Goal: Information Seeking & Learning: Check status

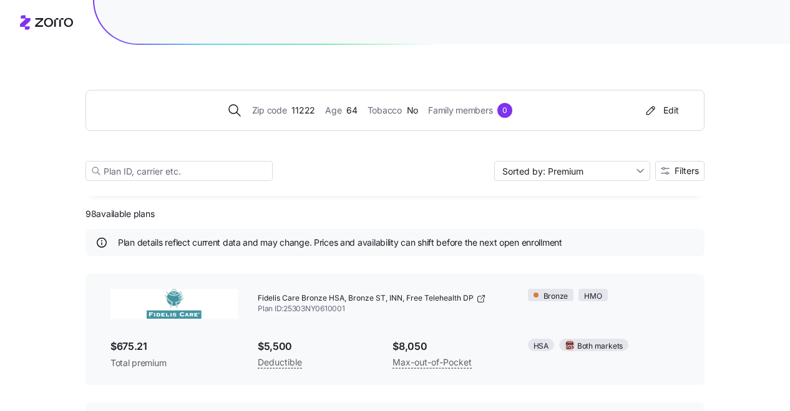
scroll to position [7, 0]
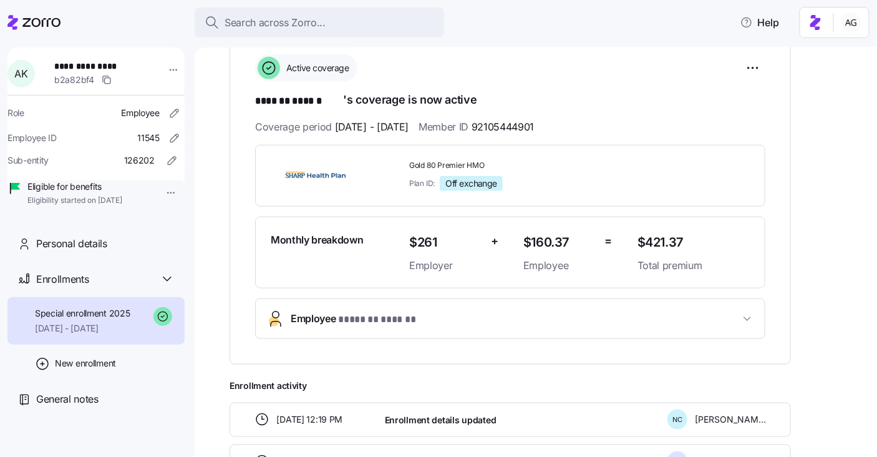
scroll to position [191, 0]
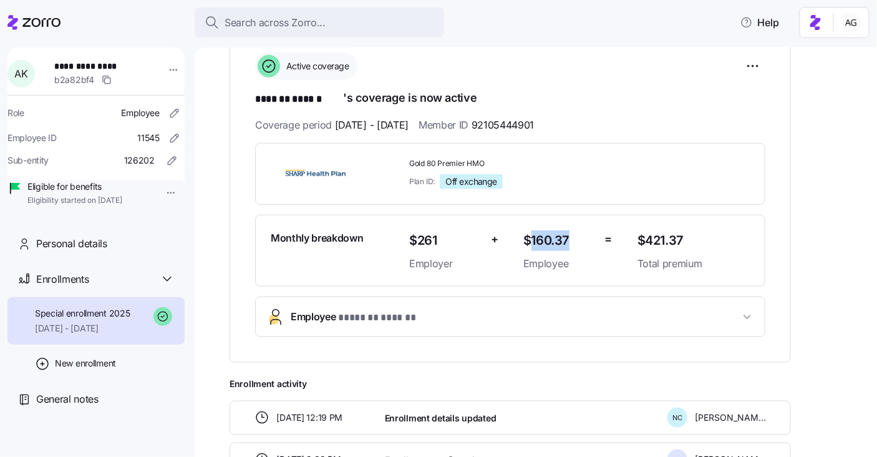
drag, startPoint x: 568, startPoint y: 239, endPoint x: 531, endPoint y: 239, distance: 37.4
click at [531, 239] on span "$160.37" at bounding box center [559, 240] width 72 height 21
click at [550, 239] on span "$160.37" at bounding box center [559, 240] width 72 height 21
drag, startPoint x: 568, startPoint y: 237, endPoint x: 534, endPoint y: 237, distance: 33.7
click at [534, 237] on span "$160.37" at bounding box center [559, 240] width 72 height 21
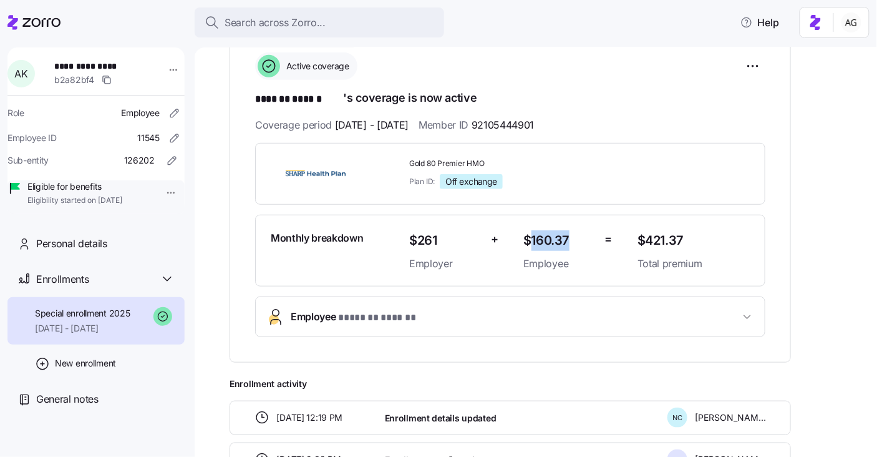
click at [534, 237] on span "$160.37" at bounding box center [559, 240] width 72 height 21
drag, startPoint x: 571, startPoint y: 236, endPoint x: 532, endPoint y: 236, distance: 39.3
click at [532, 236] on span "$160.37" at bounding box center [559, 240] width 72 height 21
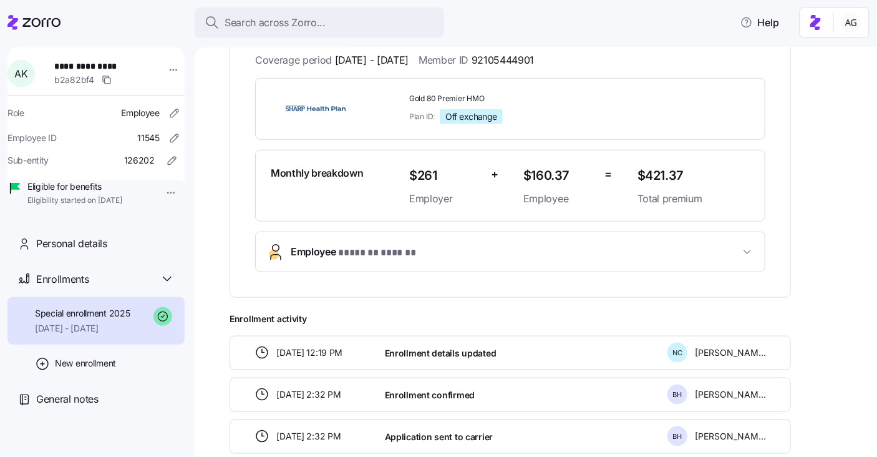
scroll to position [254, 0]
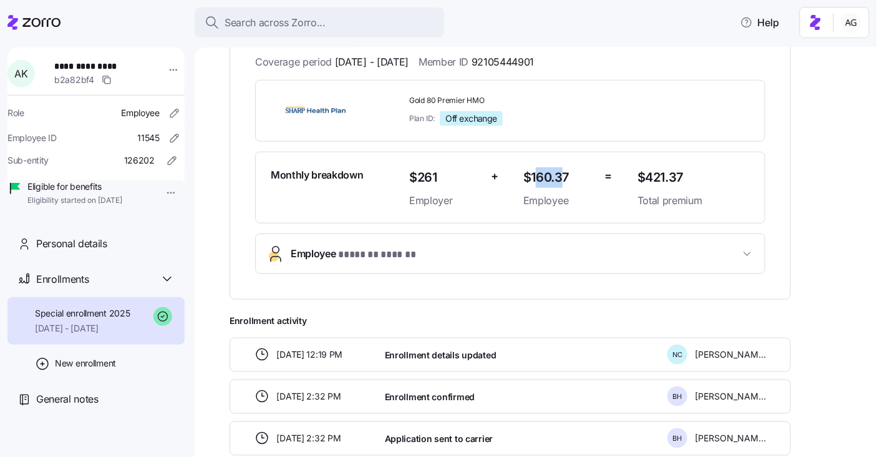
drag, startPoint x: 534, startPoint y: 175, endPoint x: 559, endPoint y: 174, distance: 25.6
click at [559, 174] on span "$160.37" at bounding box center [559, 177] width 72 height 21
drag, startPoint x: 529, startPoint y: 176, endPoint x: 559, endPoint y: 176, distance: 29.9
click at [559, 176] on span "$160.37" at bounding box center [559, 177] width 72 height 21
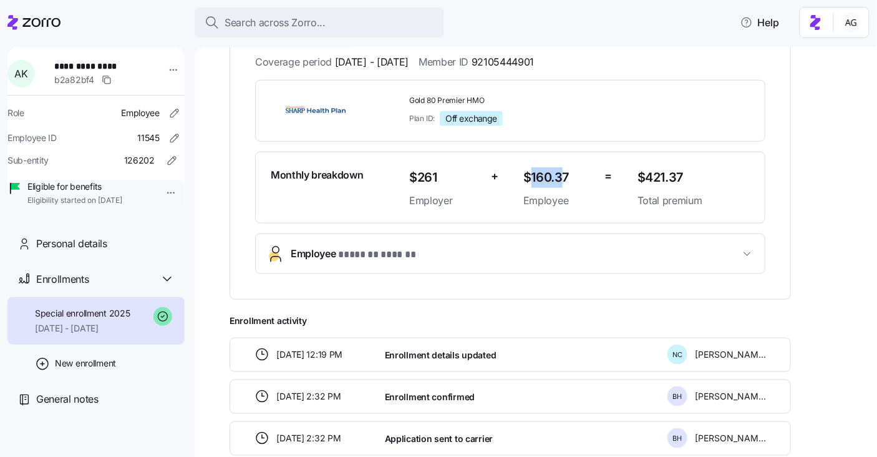
click at [559, 176] on span "$160.37" at bounding box center [559, 177] width 72 height 21
drag, startPoint x: 528, startPoint y: 175, endPoint x: 559, endPoint y: 175, distance: 31.8
click at [559, 175] on span "$160.37" at bounding box center [559, 177] width 72 height 21
click at [558, 175] on span "$160.37" at bounding box center [559, 177] width 72 height 21
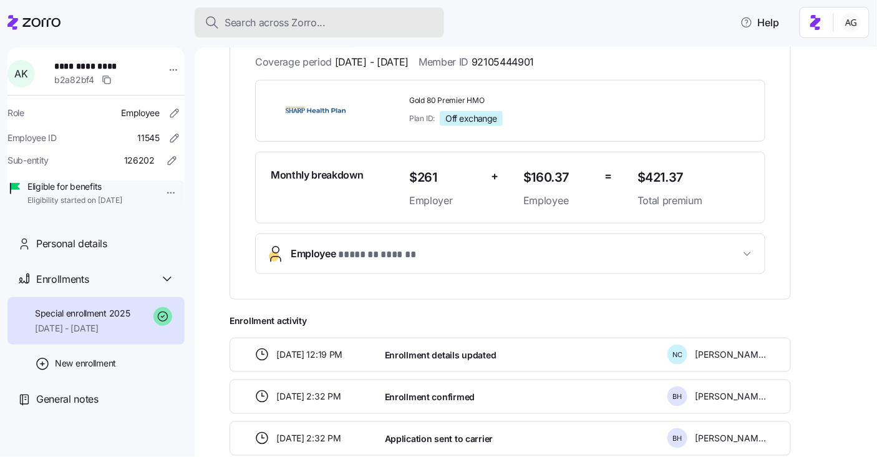
click at [259, 23] on span "Search across Zorro..." at bounding box center [275, 23] width 101 height 16
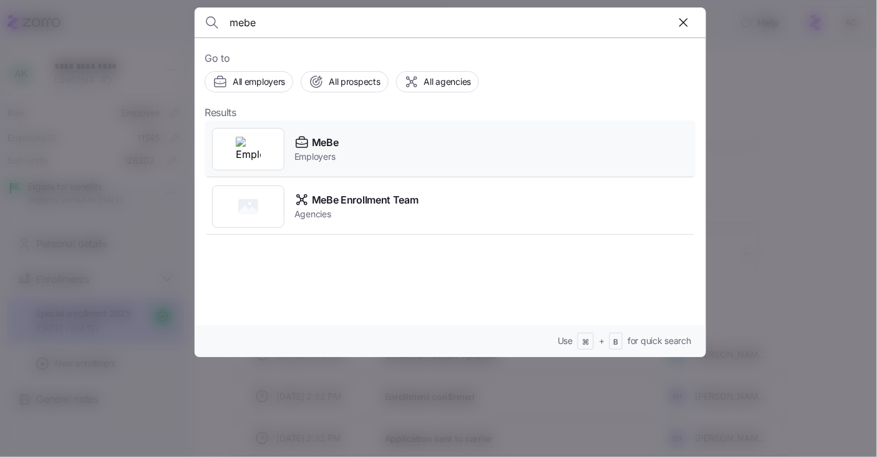
type input "mebe"
click at [303, 147] on icon at bounding box center [301, 143] width 11 height 8
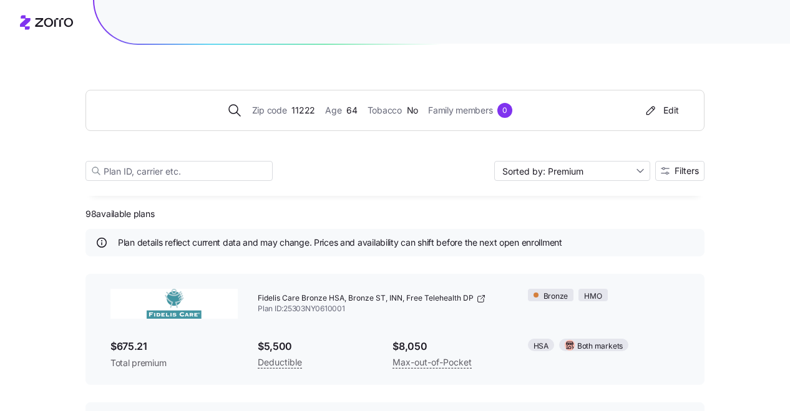
scroll to position [7, 0]
